Goal: Information Seeking & Learning: Learn about a topic

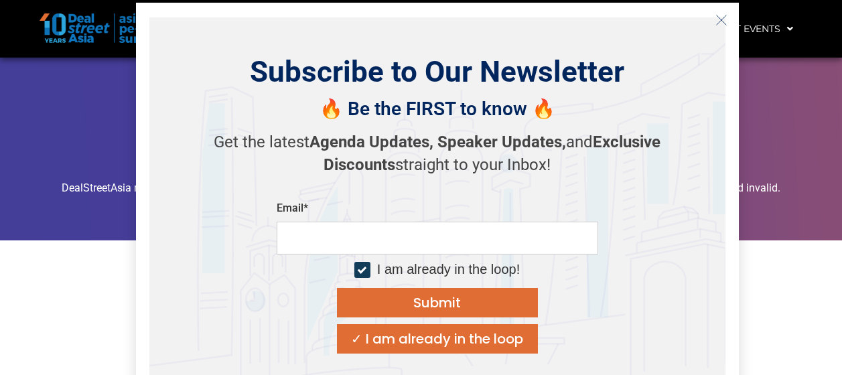
scroll to position [12985, 0]
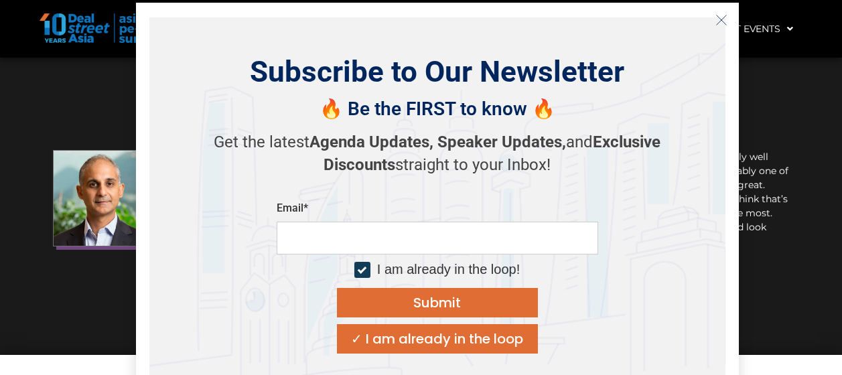
click at [720, 23] on icon "Close" at bounding box center [722, 20] width 12 height 12
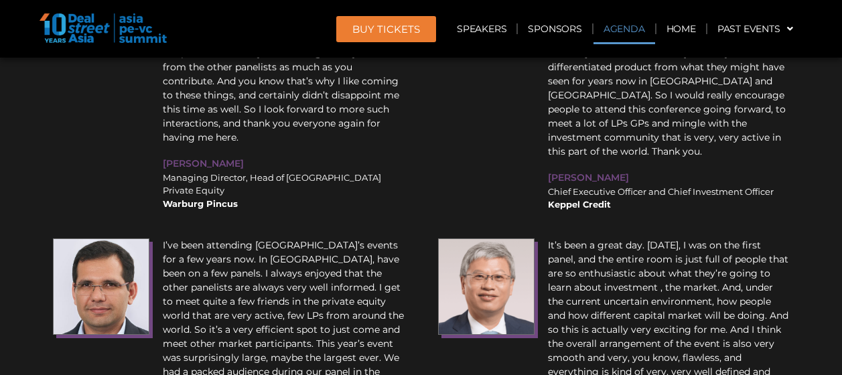
scroll to position [12113, 0]
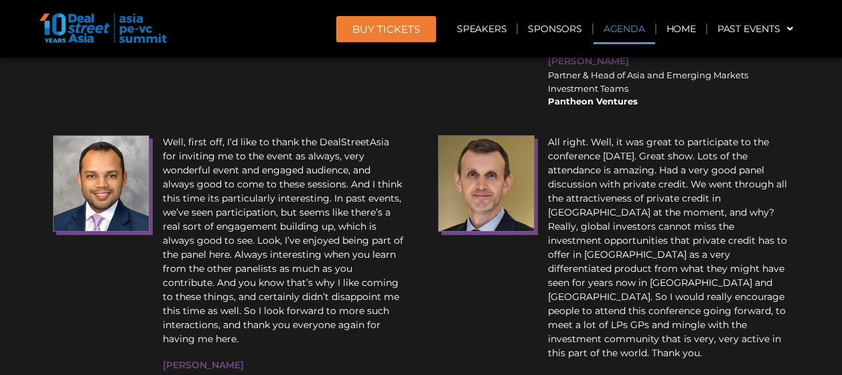
click at [609, 29] on link "Agenda" at bounding box center [625, 28] width 62 height 31
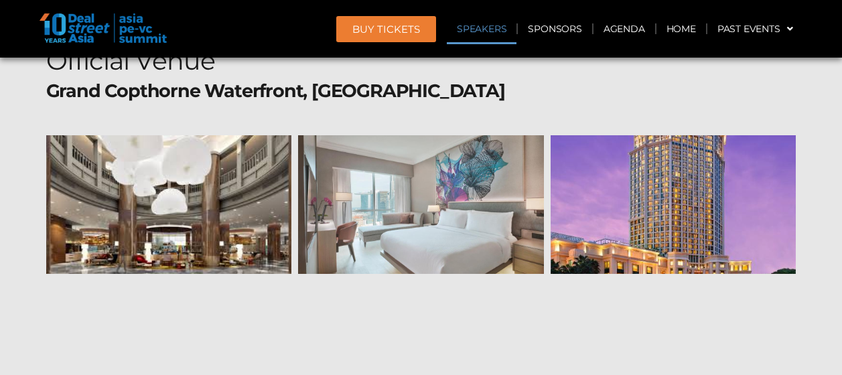
scroll to position [11941, 0]
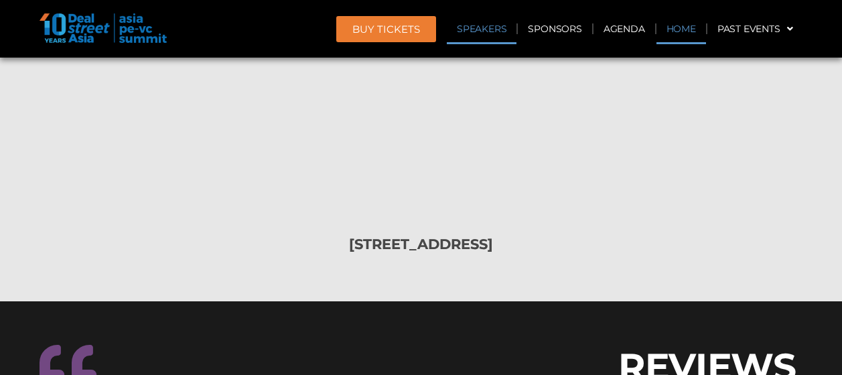
click at [676, 25] on link "Home" at bounding box center [682, 28] width 50 height 31
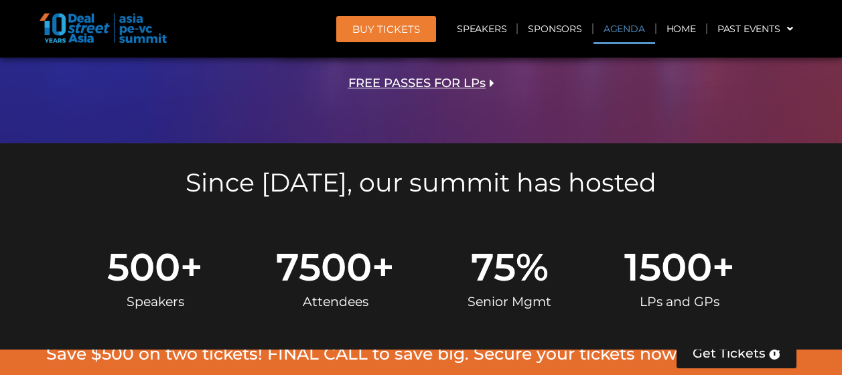
scroll to position [871, 0]
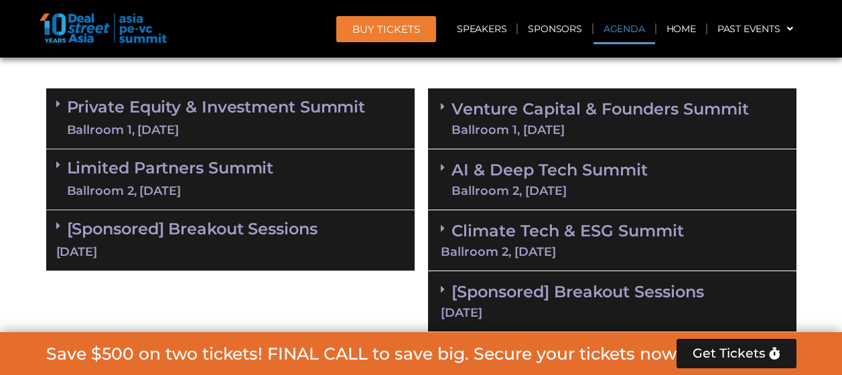
click at [263, 115] on link "Private Equity & Investment Summit Ballroom 1, 10 Sept" at bounding box center [216, 118] width 299 height 40
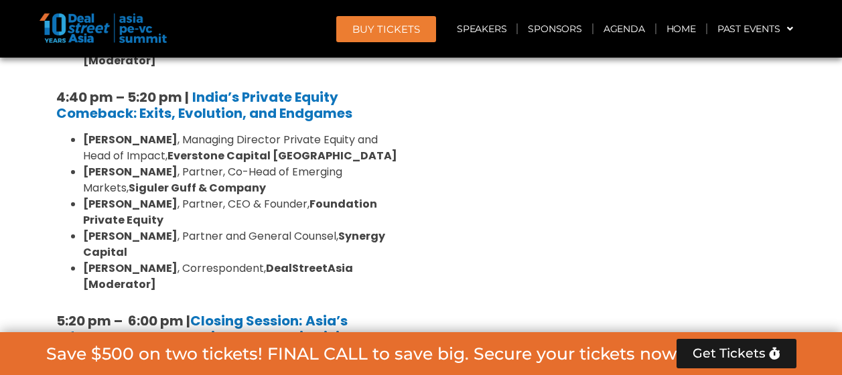
scroll to position [2747, 0]
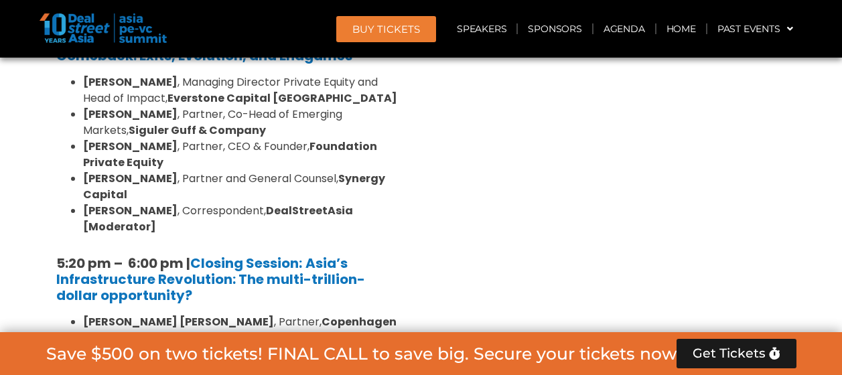
scroll to position [2814, 0]
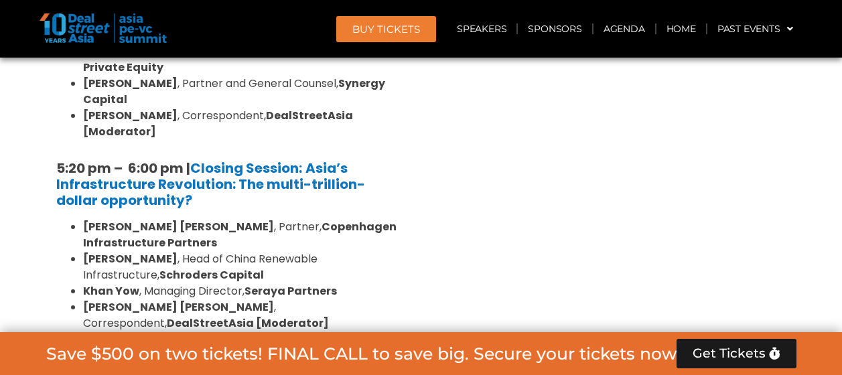
click at [56, 363] on icon at bounding box center [61, 368] width 11 height 11
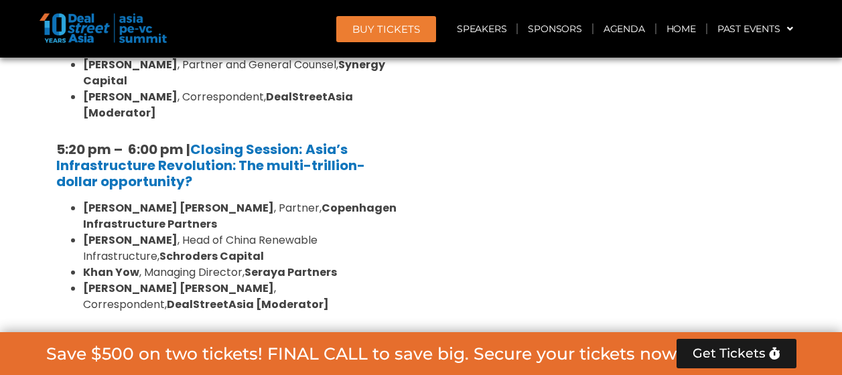
scroll to position [2860, 0]
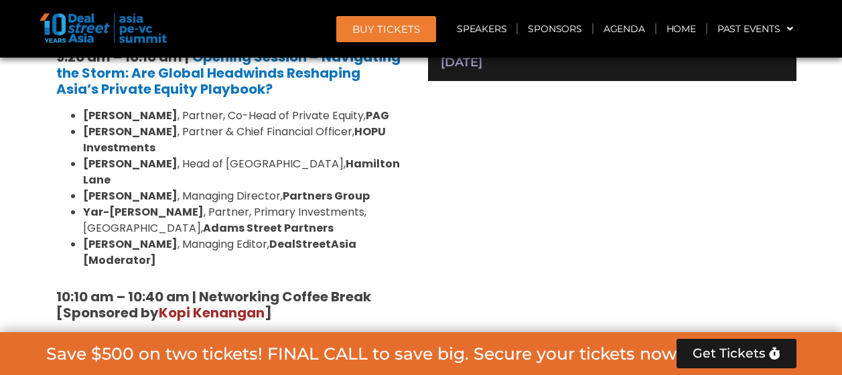
scroll to position [1185, 0]
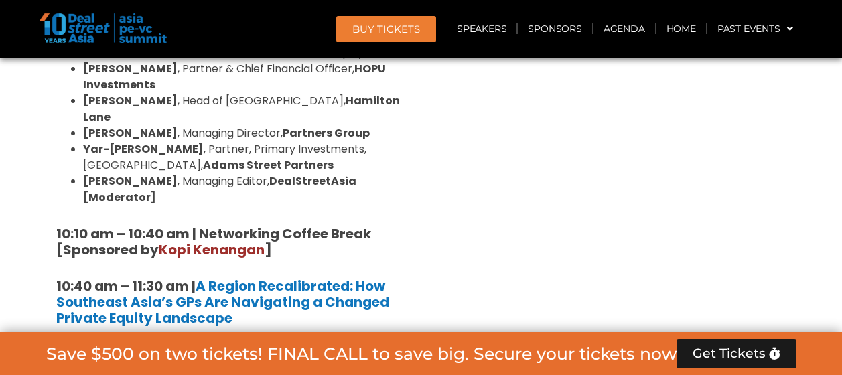
drag, startPoint x: 56, startPoint y: 202, endPoint x: 232, endPoint y: 291, distance: 196.6
